Goal: Transaction & Acquisition: Purchase product/service

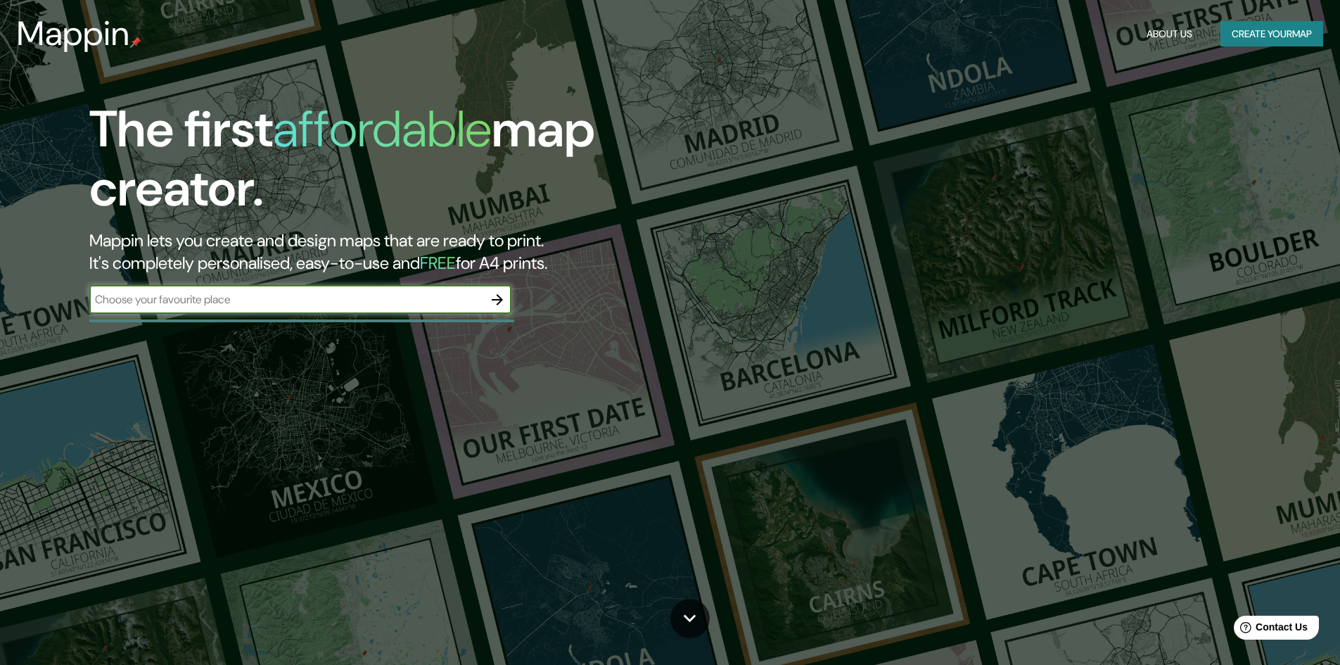
type input "o"
type input "[GEOGRAPHIC_DATA]"
click at [501, 300] on icon "button" at bounding box center [497, 299] width 11 height 11
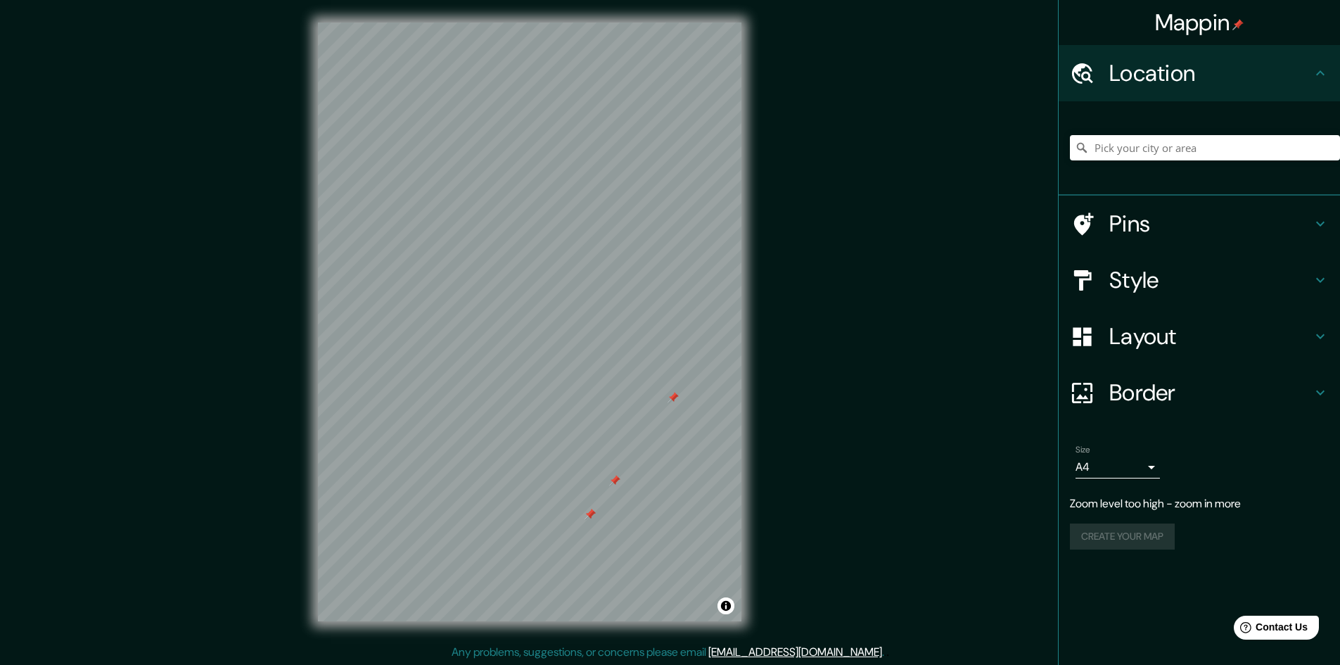
click at [1151, 216] on h4 "Pins" at bounding box center [1211, 224] width 203 height 28
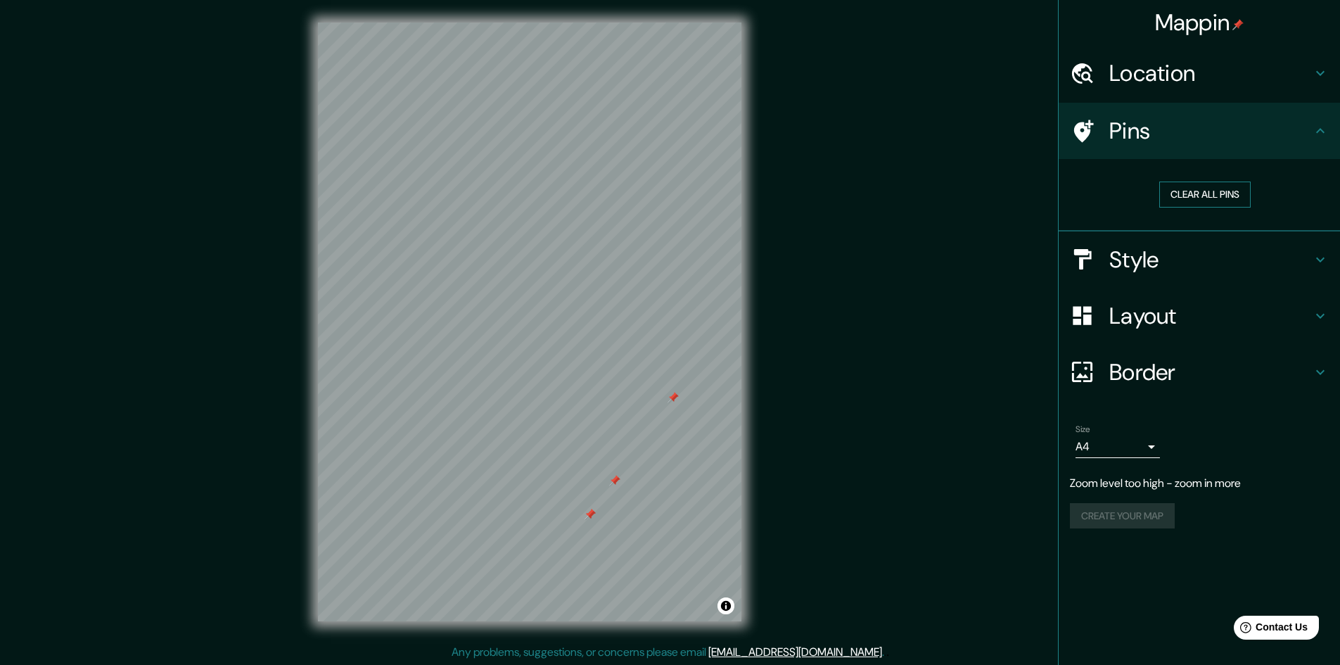
click at [1227, 201] on button "Clear all pins" at bounding box center [1205, 195] width 91 height 26
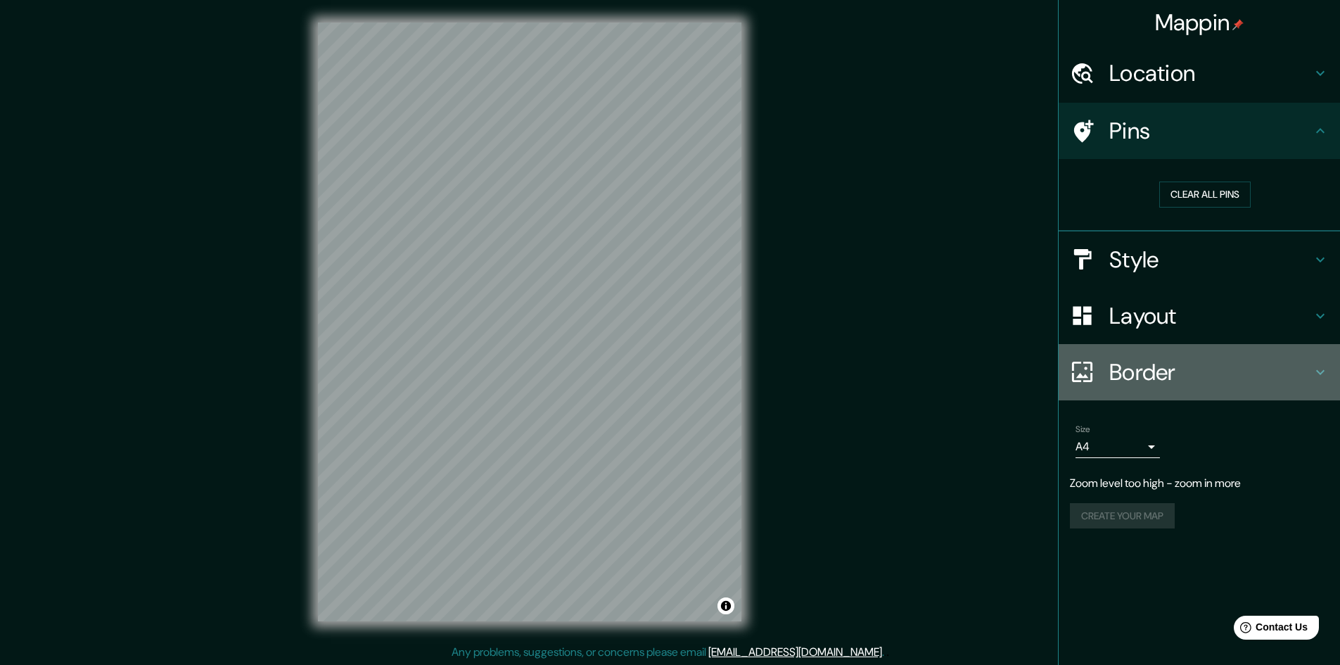
click at [1160, 369] on h4 "Border" at bounding box center [1211, 372] width 203 height 28
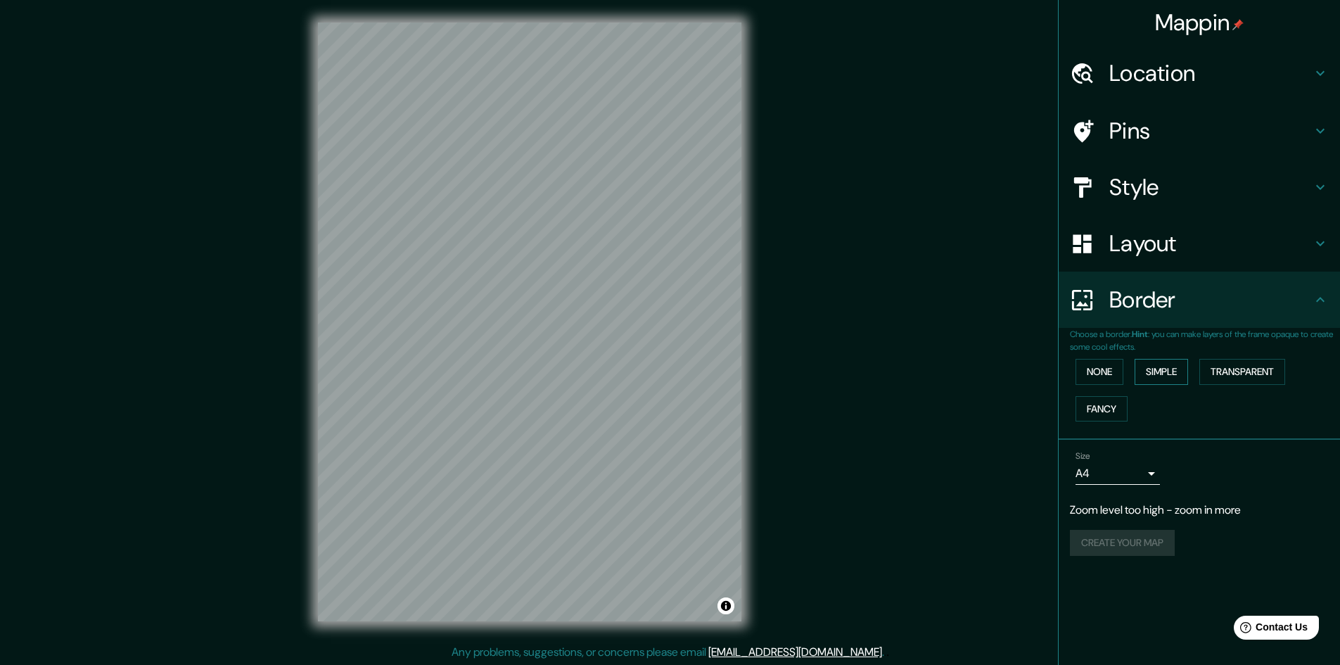
click at [1187, 371] on button "Simple" at bounding box center [1161, 372] width 53 height 26
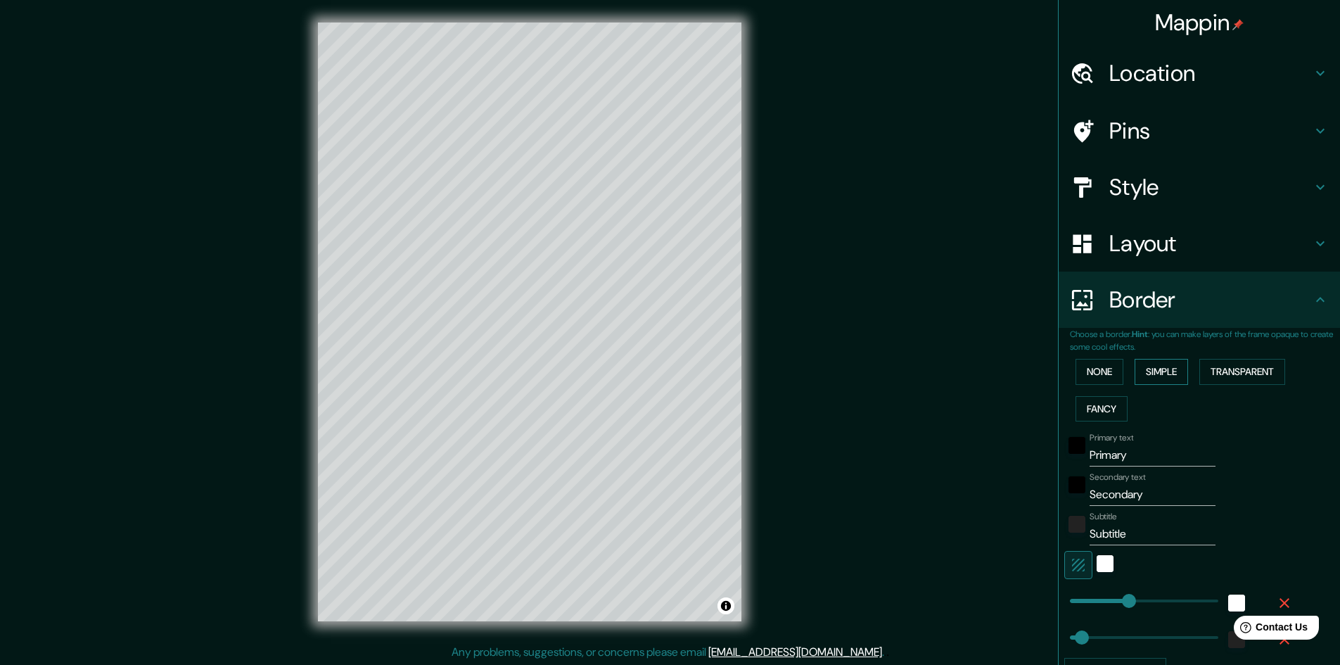
click at [1187, 371] on div "None Simple Transparent Fancy" at bounding box center [1205, 390] width 270 height 74
click at [1162, 374] on button "Simple" at bounding box center [1161, 372] width 53 height 26
type input "241"
type input "48"
click at [1106, 401] on button "Fancy" at bounding box center [1102, 409] width 52 height 26
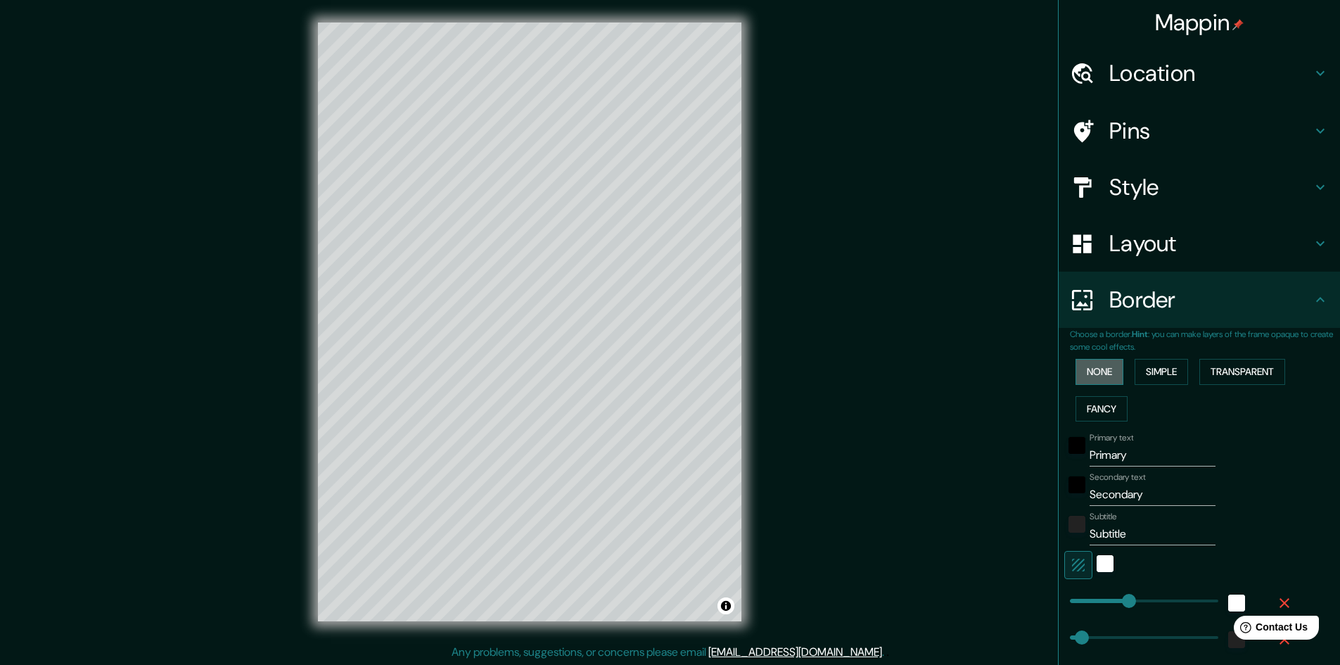
click at [1105, 376] on button "None" at bounding box center [1100, 372] width 48 height 26
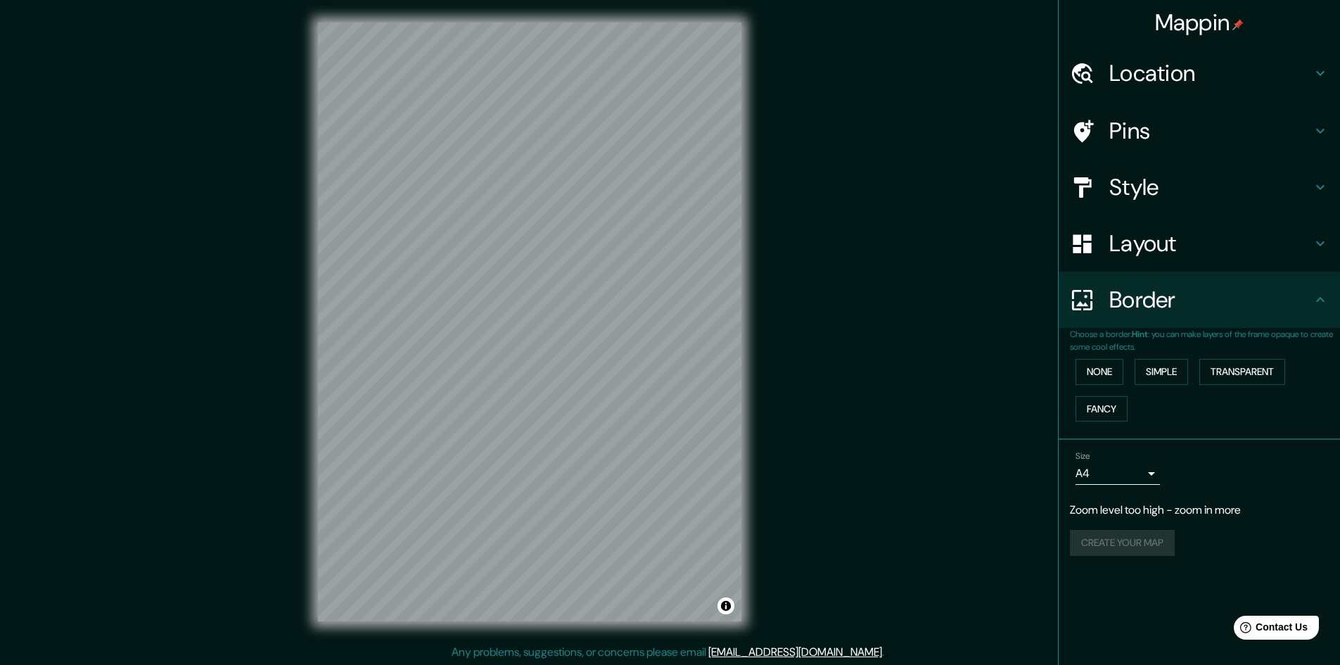
click at [1145, 78] on h4 "Location" at bounding box center [1211, 73] width 203 height 28
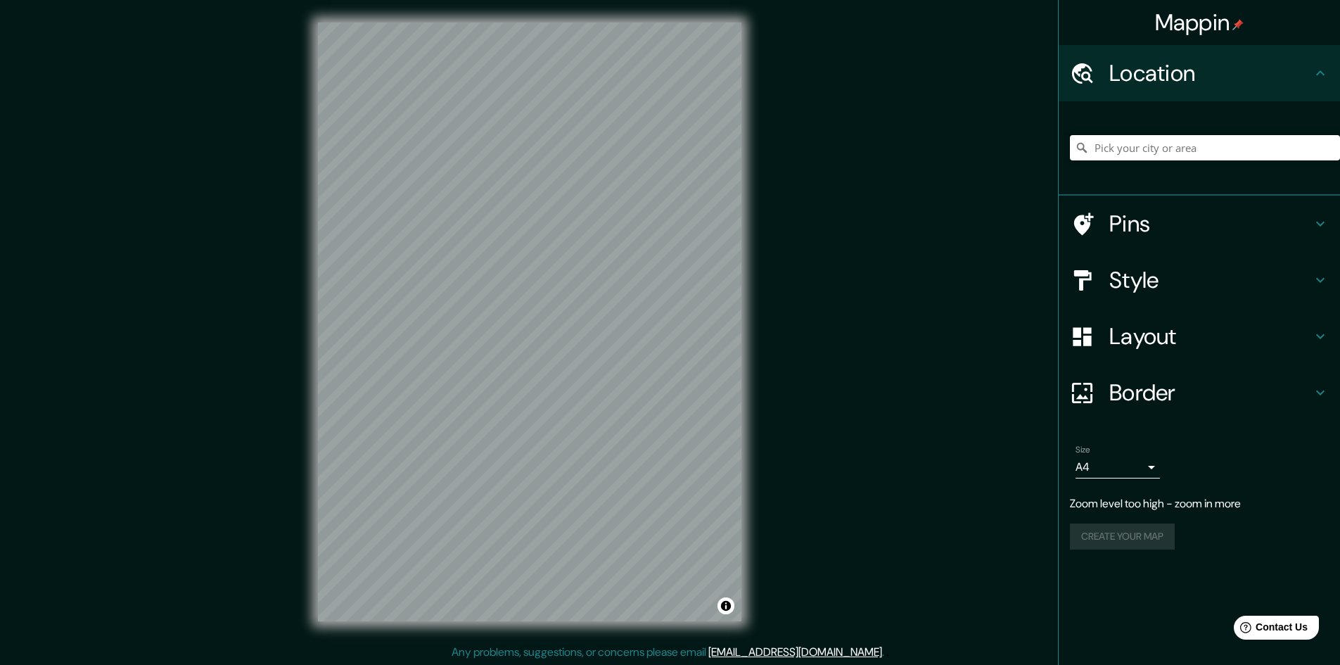
click at [1133, 151] on input "Pick your city or area" at bounding box center [1205, 147] width 270 height 25
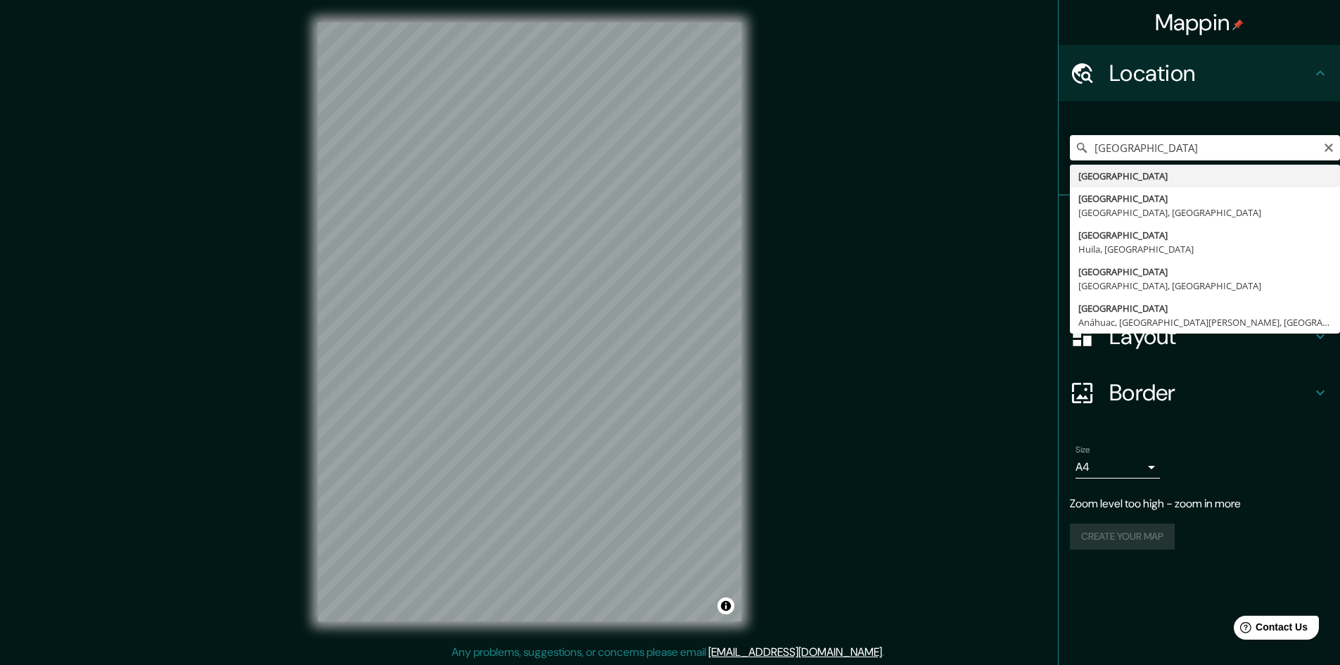
type input "[GEOGRAPHIC_DATA]"
